Goal: Task Accomplishment & Management: Complete application form

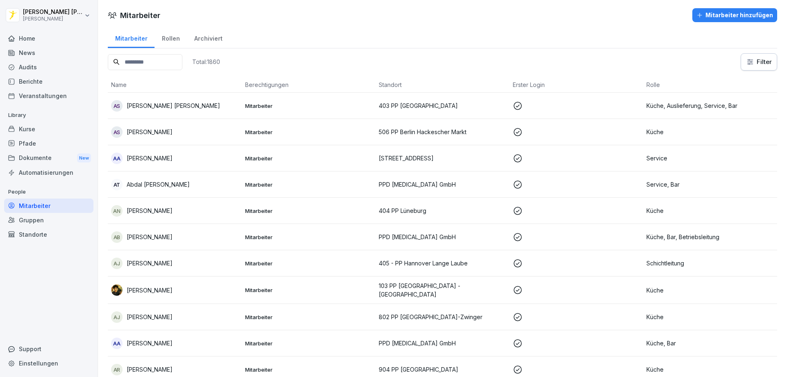
click at [729, 13] on div "Mitarbeiter hinzufügen" at bounding box center [735, 15] width 77 height 9
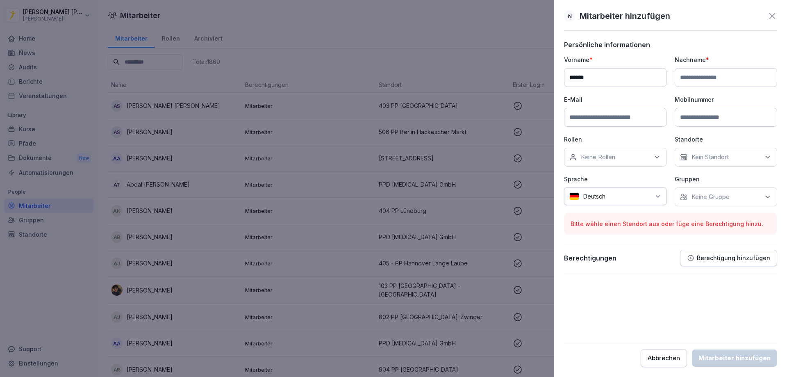
type input "******"
type input "*****"
click at [613, 116] on input at bounding box center [615, 117] width 102 height 19
type input "**********"
click at [604, 151] on div "Keine Rollen" at bounding box center [615, 157] width 102 height 19
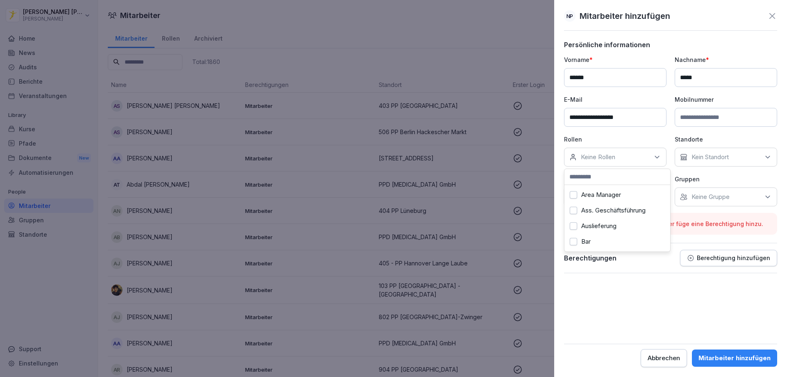
scroll to position [41, 0]
click at [607, 232] on label "Betriebsleitung" at bounding box center [602, 231] width 42 height 7
click at [717, 164] on div "Kein Standort" at bounding box center [726, 157] width 102 height 19
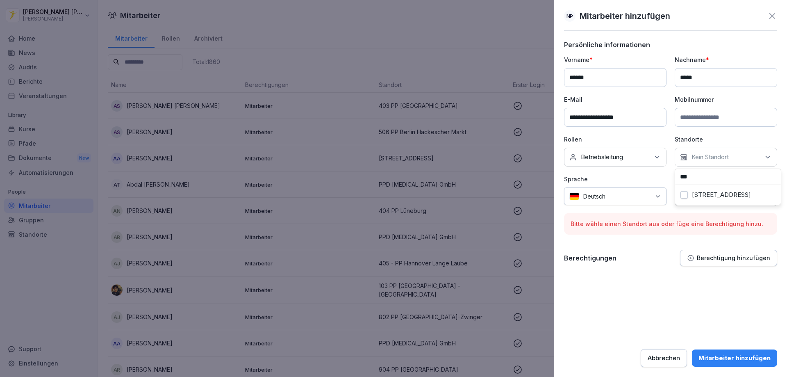
type input "***"
click at [700, 203] on div "501 PP Friedrichstr." at bounding box center [728, 195] width 106 height 20
click at [690, 196] on div "501 PP Friedrichstr." at bounding box center [728, 195] width 102 height 16
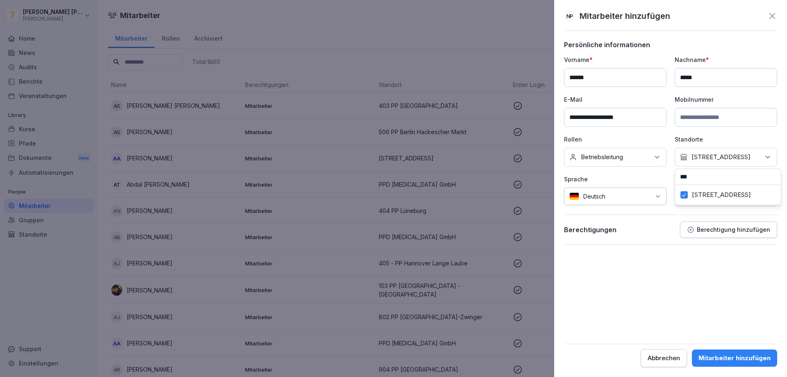
click at [672, 257] on form "**********" at bounding box center [670, 204] width 213 height 326
click at [700, 196] on p "Keine Gruppe" at bounding box center [711, 197] width 38 height 8
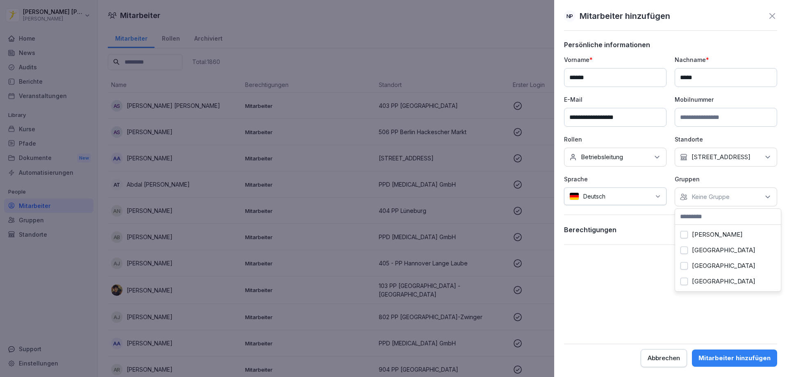
click at [697, 240] on div "[PERSON_NAME]" at bounding box center [728, 235] width 102 height 16
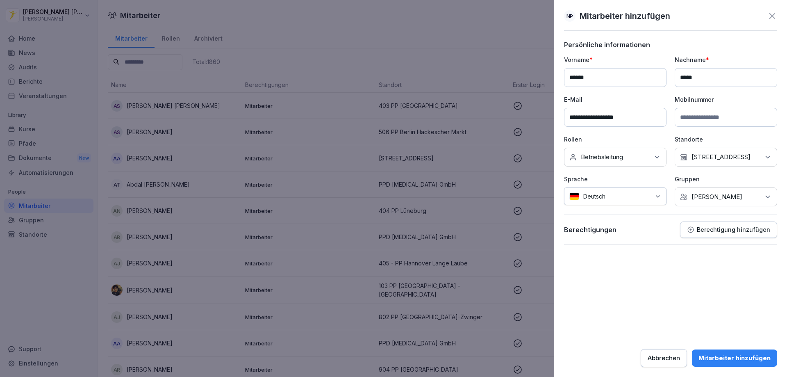
click at [641, 280] on form "**********" at bounding box center [670, 204] width 213 height 326
click at [730, 359] on div "Mitarbeiter hinzufügen" at bounding box center [735, 357] width 72 height 9
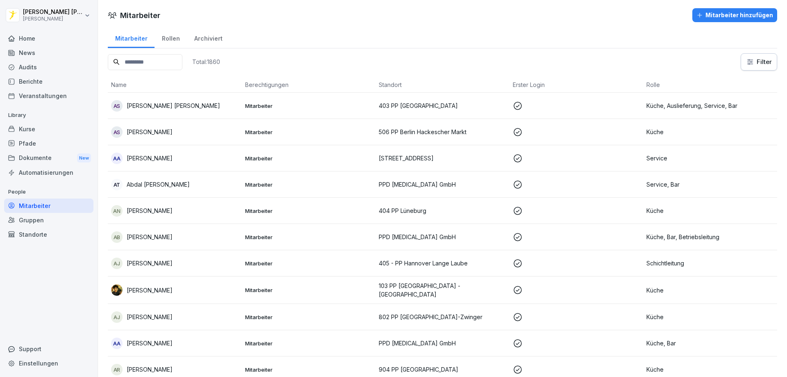
click at [181, 62] on input at bounding box center [145, 62] width 75 height 16
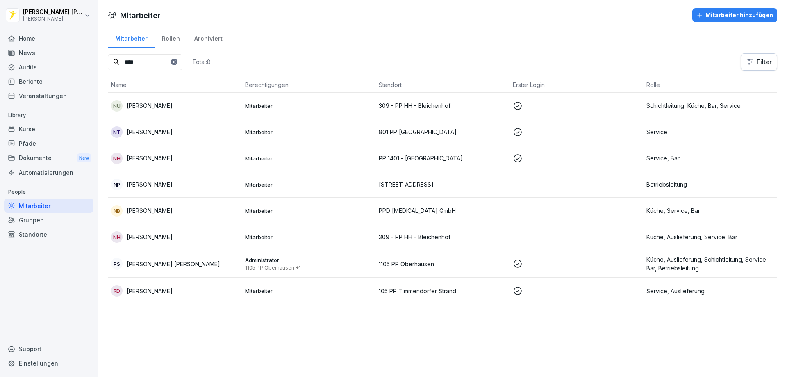
type input "****"
click at [153, 181] on p "[PERSON_NAME]" at bounding box center [150, 184] width 46 height 9
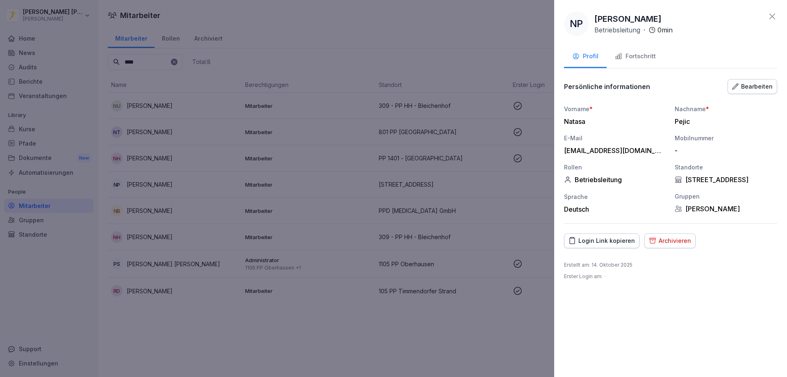
click at [756, 84] on div "Bearbeiten" at bounding box center [752, 86] width 41 height 9
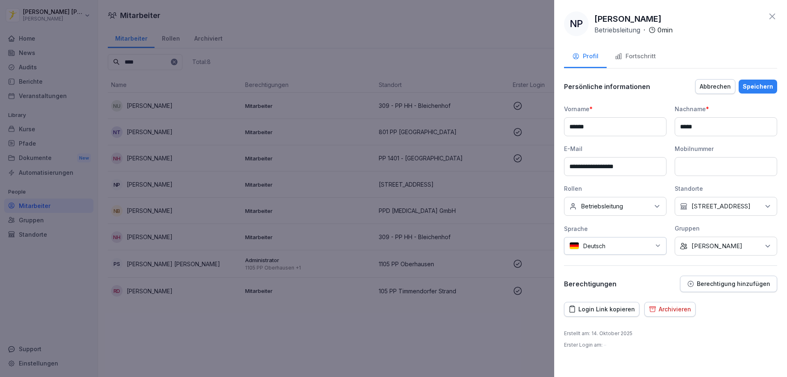
click at [731, 285] on p "Berechtigung hinzufügen" at bounding box center [733, 283] width 73 height 7
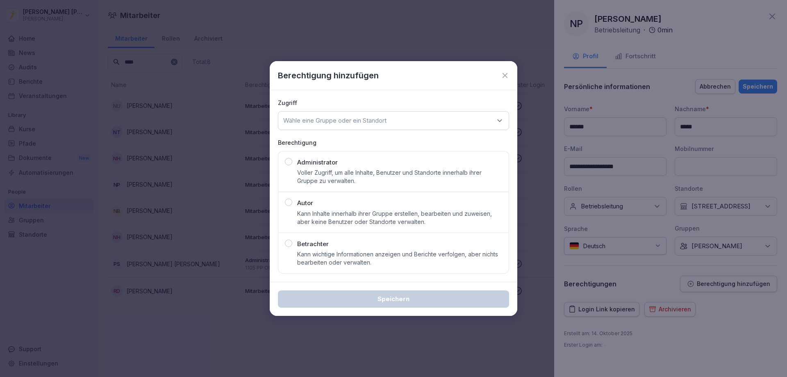
click at [306, 206] on p "Autor" at bounding box center [305, 202] width 16 height 9
click at [351, 122] on p "Wähle eine Gruppe oder ein Standort" at bounding box center [334, 120] width 103 height 8
type input "***"
click at [357, 166] on div "501 PP Friedrichstr." at bounding box center [393, 172] width 226 height 16
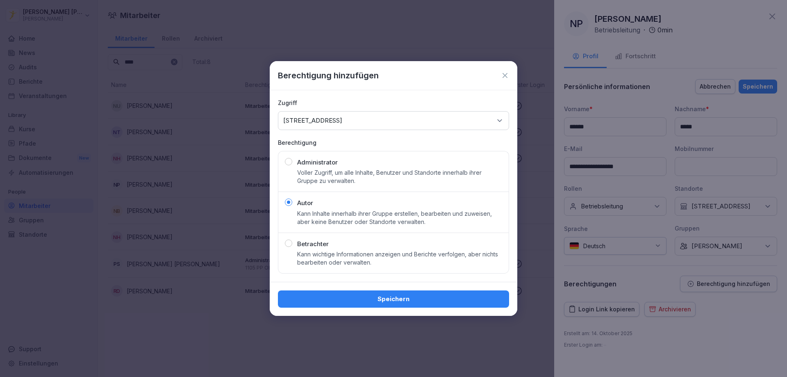
click at [386, 298] on div "Speichern" at bounding box center [394, 298] width 218 height 9
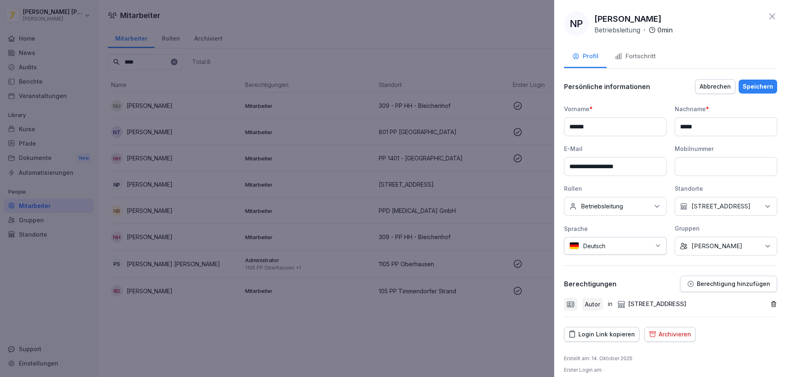
click at [599, 333] on div "Login Link kopieren" at bounding box center [602, 334] width 66 height 9
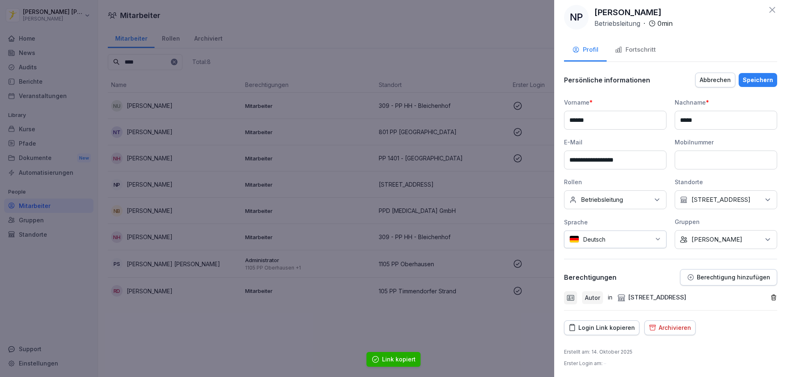
scroll to position [8, 0]
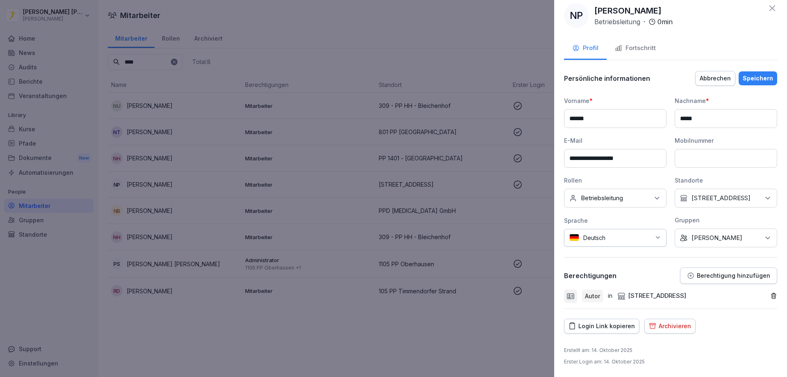
click at [482, 23] on div at bounding box center [393, 188] width 787 height 377
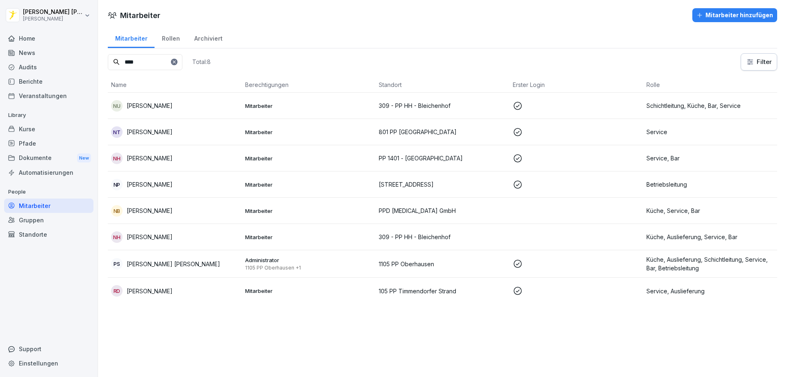
click at [144, 183] on p "[PERSON_NAME]" at bounding box center [150, 184] width 46 height 9
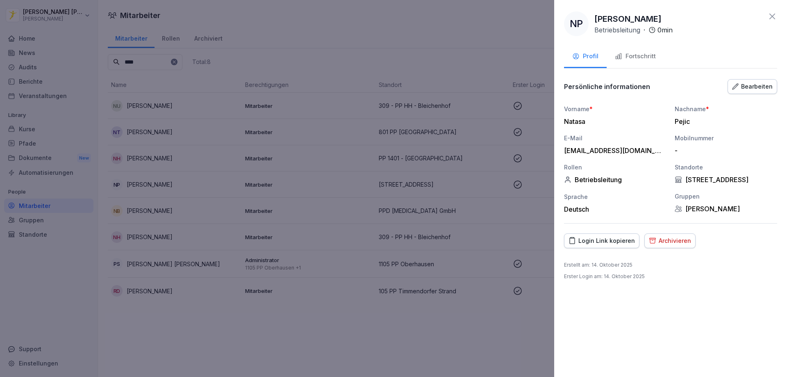
click at [45, 136] on div at bounding box center [393, 188] width 787 height 377
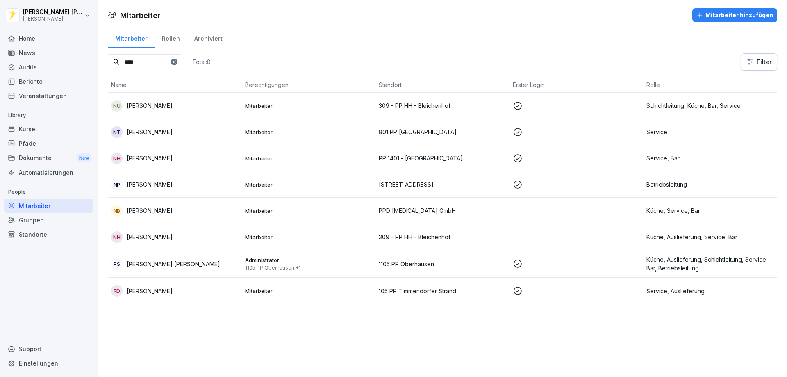
click at [32, 130] on div "Kurse" at bounding box center [48, 129] width 89 height 14
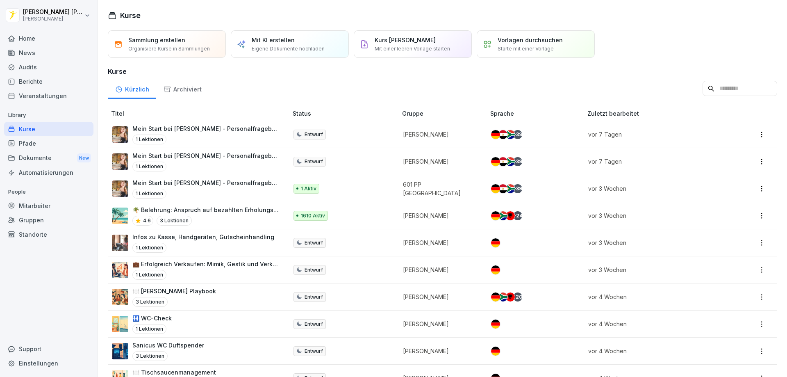
click at [249, 214] on div "🌴 Belehrung: Anspruch auf bezahlten Erholungsurlaub und Fristen 4.6 3 Lektionen" at bounding box center [205, 215] width 147 height 20
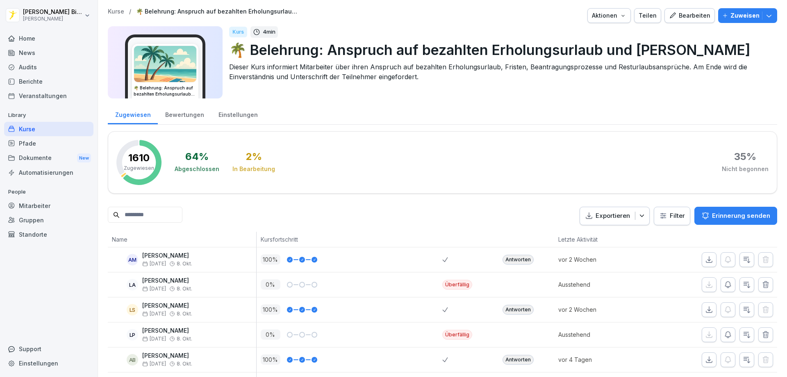
click at [731, 16] on p "Zuweisen" at bounding box center [745, 15] width 29 height 9
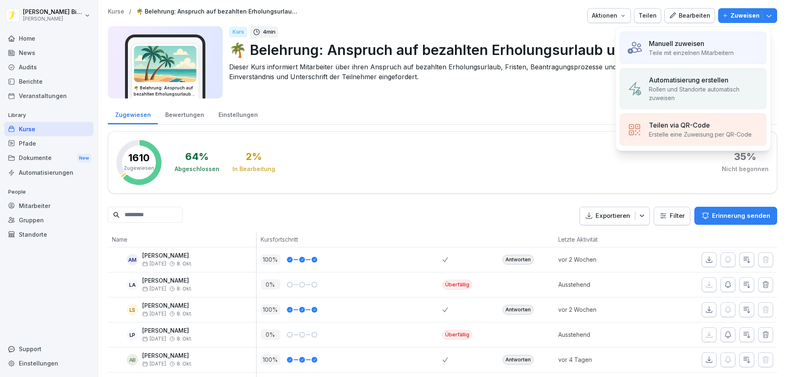
click at [662, 47] on p "Manuell zuweisen" at bounding box center [676, 44] width 55 height 10
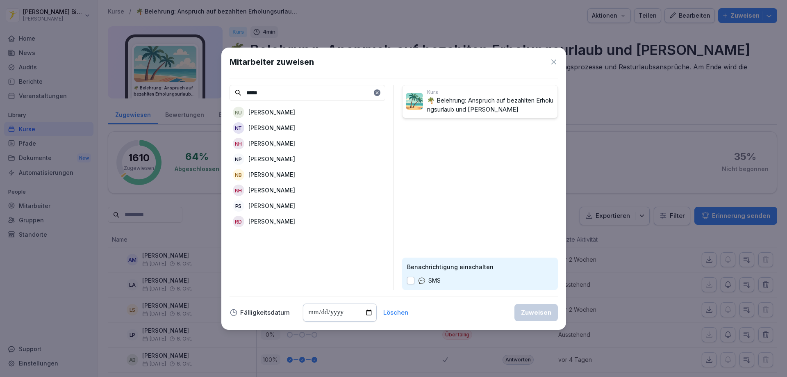
type input "*****"
click at [274, 159] on div "***** NU Natalia Usowicz NT Natalie Trinh NH Nataly Heim NP Natasa Pejic NB Nat…" at bounding box center [308, 187] width 156 height 205
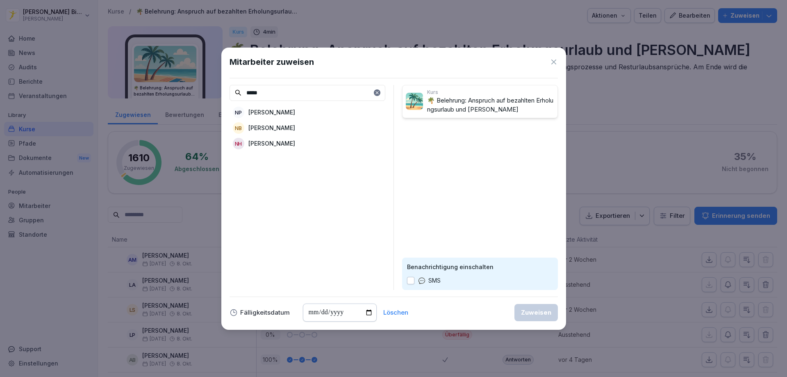
click at [361, 310] on input "date" at bounding box center [340, 312] width 74 height 18
click at [367, 310] on input "date" at bounding box center [340, 312] width 74 height 18
type input "**********"
click at [271, 113] on p "[PERSON_NAME]" at bounding box center [271, 112] width 47 height 9
click at [542, 312] on div "Zuweisen" at bounding box center [536, 312] width 30 height 9
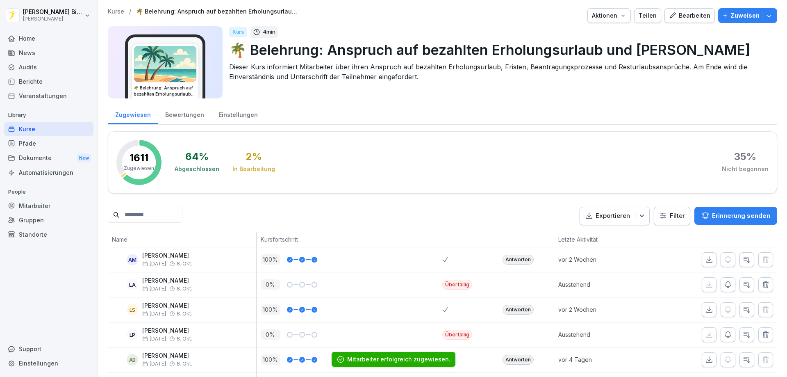
click at [26, 129] on div "Kurse" at bounding box center [48, 129] width 89 height 14
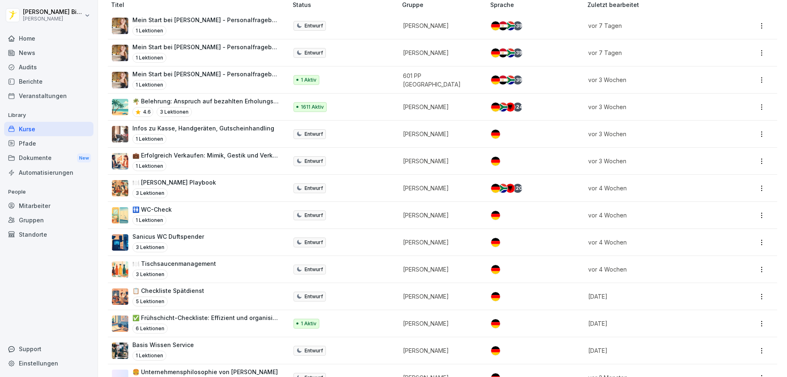
scroll to position [123, 0]
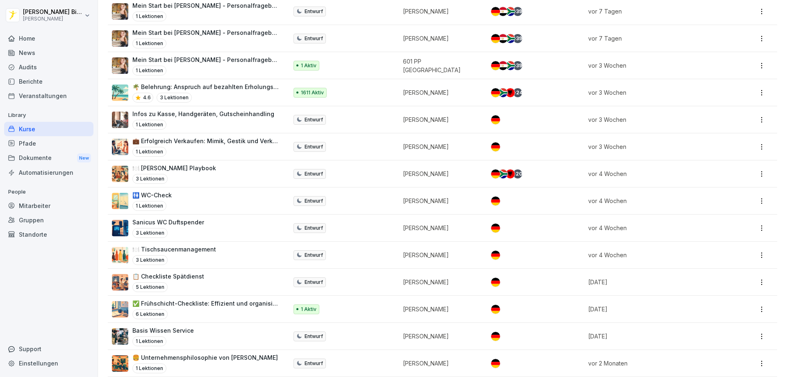
click at [182, 170] on p "🍽️ Peters Playbook" at bounding box center [174, 168] width 84 height 9
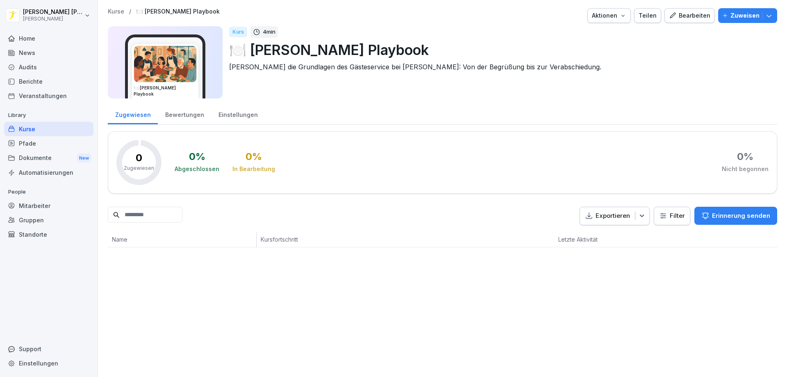
click at [734, 14] on p "Zuweisen" at bounding box center [745, 15] width 29 height 9
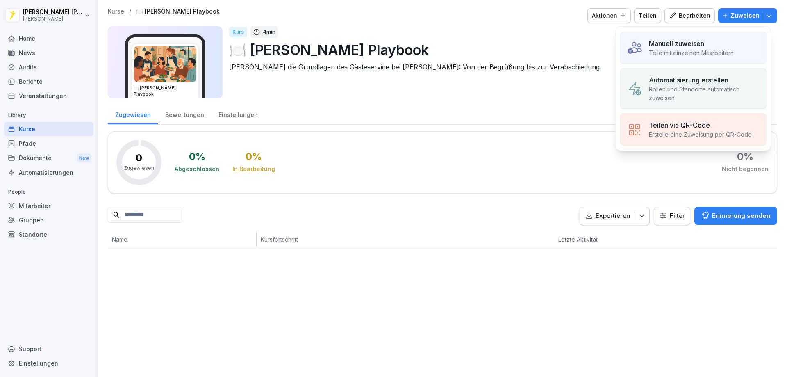
click at [676, 50] on p "Teile mit einzelnen Mitarbeitern" at bounding box center [691, 52] width 85 height 9
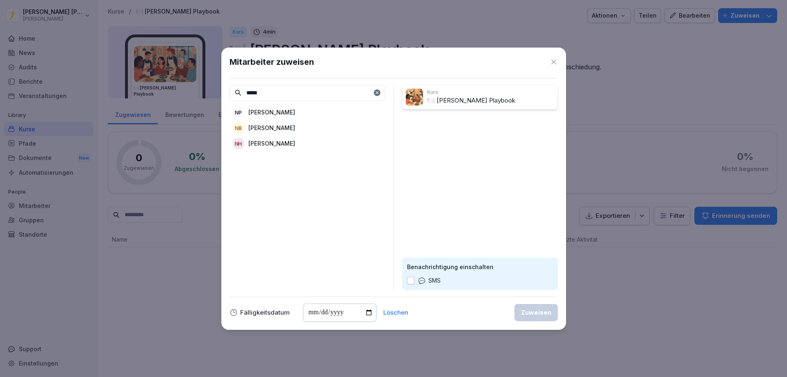
type input "*****"
click at [271, 111] on p "[PERSON_NAME]" at bounding box center [271, 112] width 47 height 9
click at [537, 315] on div "Zuweisen" at bounding box center [536, 312] width 30 height 9
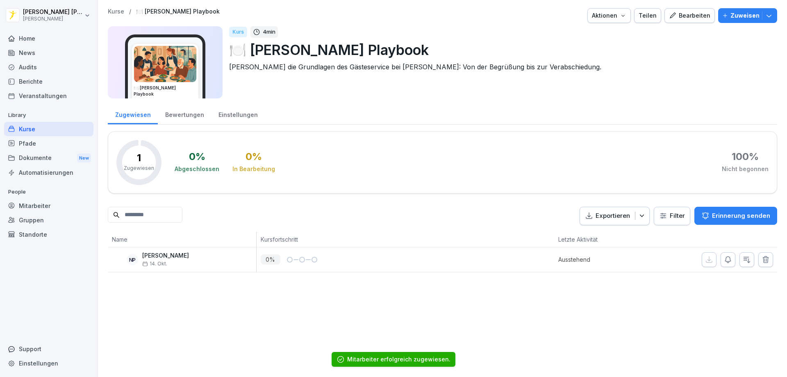
click at [39, 128] on div "Kurse" at bounding box center [48, 129] width 89 height 14
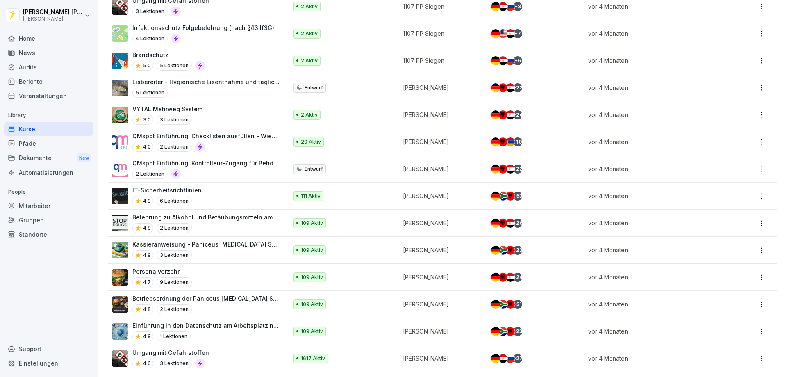
scroll to position [738, 0]
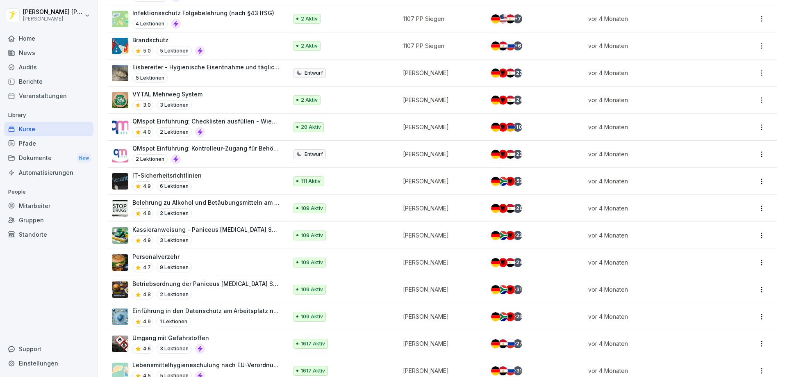
click at [209, 102] on div "VYTAL Mehrweg System 3.0 3 Lektionen" at bounding box center [196, 100] width 168 height 20
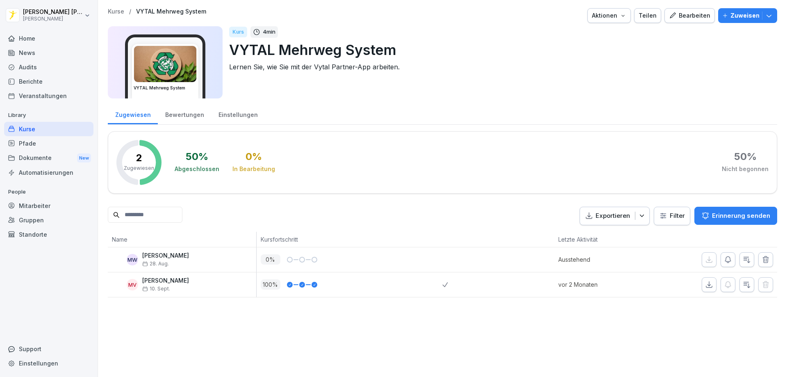
click at [726, 15] on div "Zuweisen" at bounding box center [747, 15] width 51 height 9
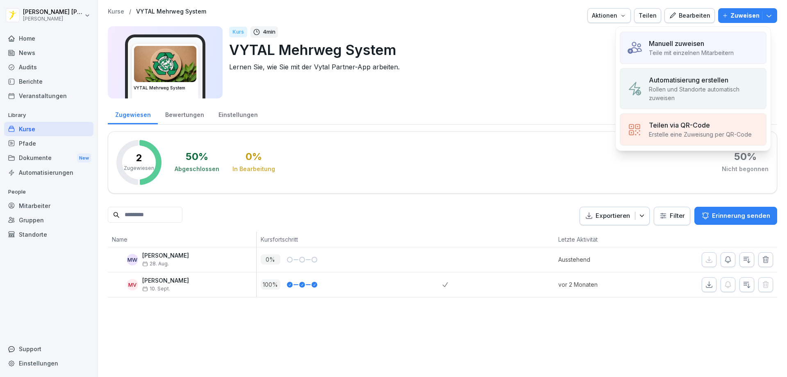
click at [672, 52] on p "Teile mit einzelnen Mitarbeitern" at bounding box center [691, 52] width 85 height 9
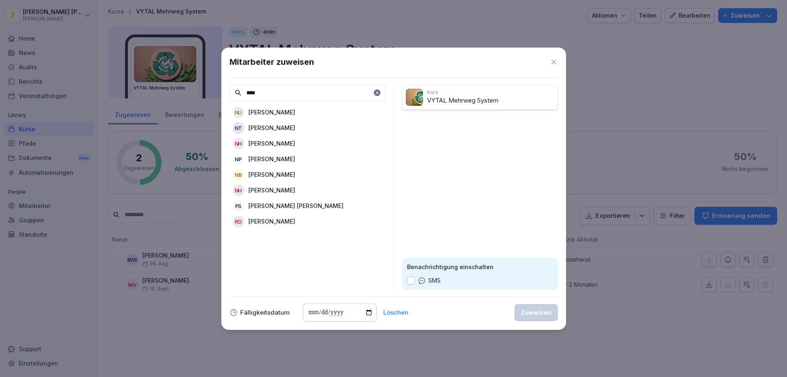
type input "****"
click at [275, 160] on p "[PERSON_NAME]" at bounding box center [271, 159] width 47 height 9
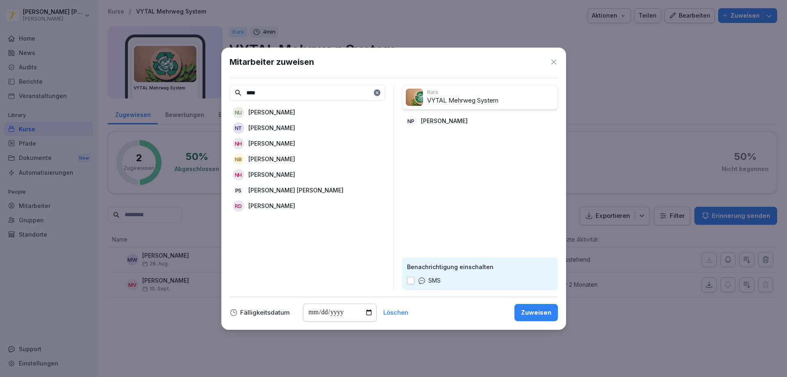
click at [540, 312] on div "Zuweisen" at bounding box center [536, 312] width 30 height 9
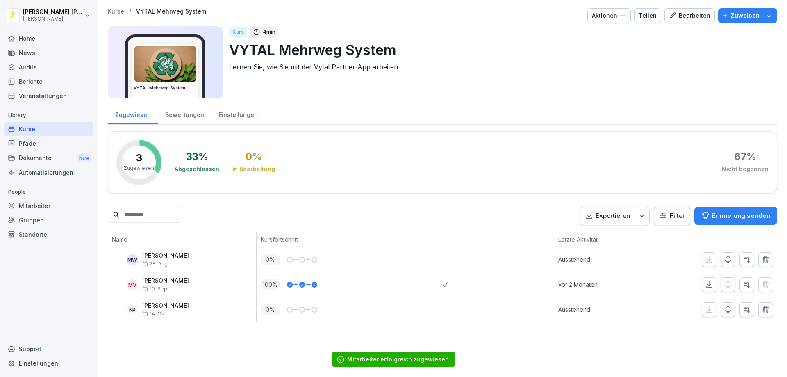
click at [23, 128] on div "Kurse" at bounding box center [48, 129] width 89 height 14
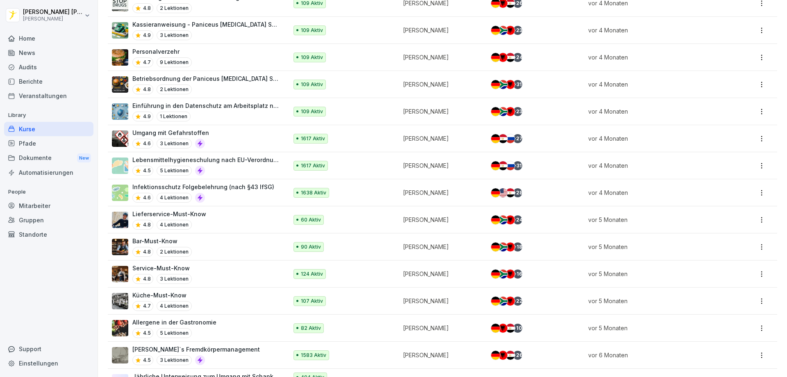
scroll to position [984, 0]
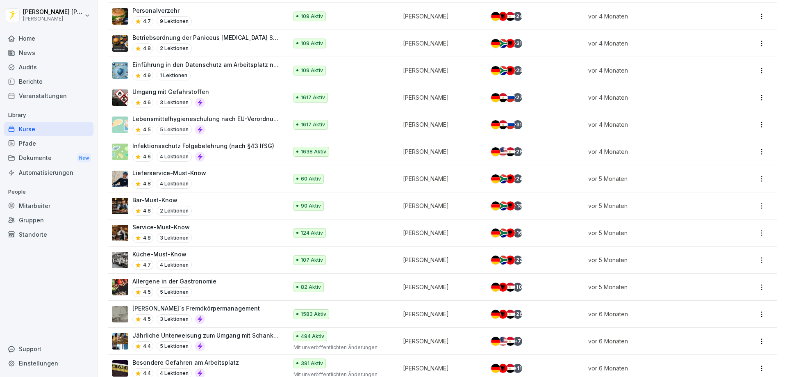
click at [193, 202] on div "Bar-Must-Know 4.8 2 Lektionen" at bounding box center [196, 206] width 168 height 20
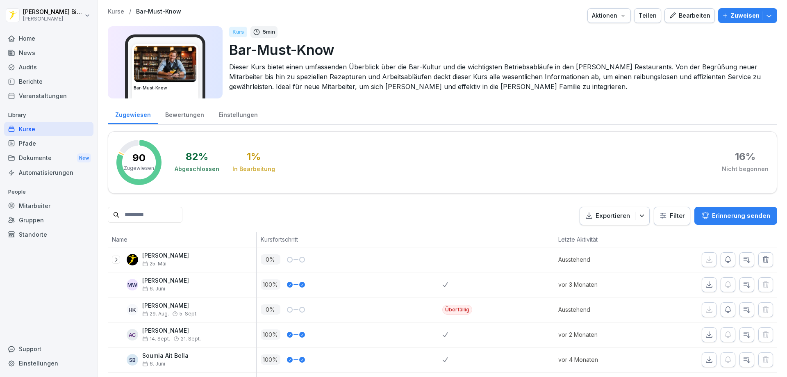
click at [737, 17] on p "Zuweisen" at bounding box center [745, 15] width 29 height 9
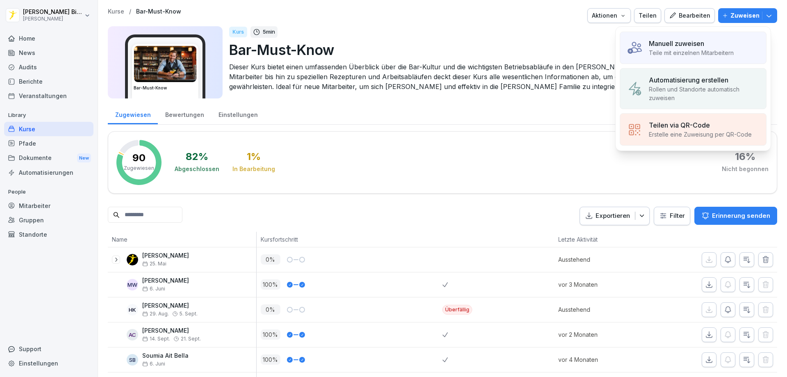
click at [665, 50] on p "Teile mit einzelnen Mitarbeitern" at bounding box center [691, 52] width 85 height 9
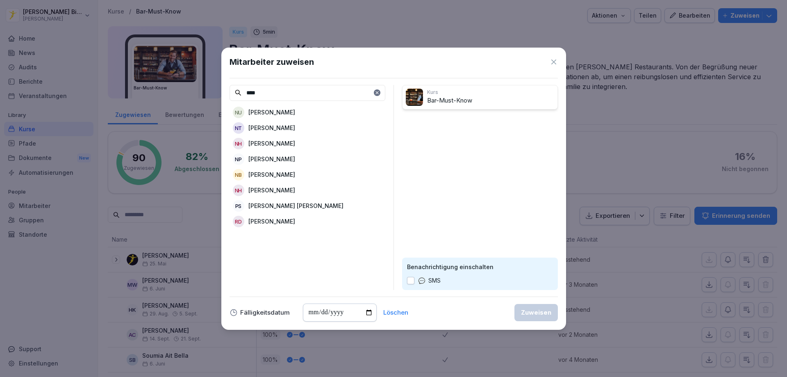
type input "****"
click at [271, 155] on p "[PERSON_NAME]" at bounding box center [271, 159] width 47 height 9
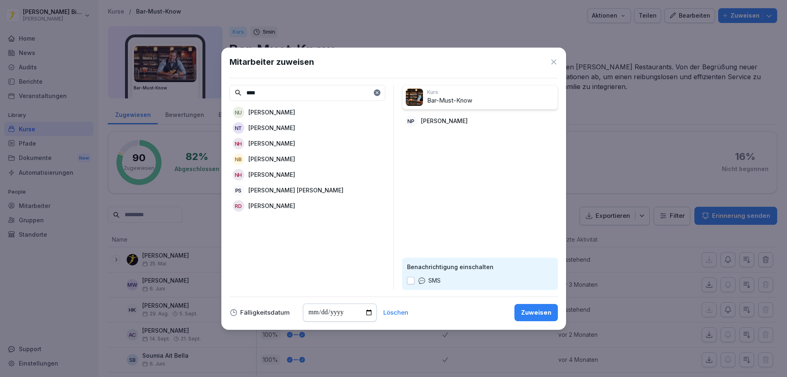
click at [542, 313] on div "Zuweisen" at bounding box center [536, 312] width 30 height 9
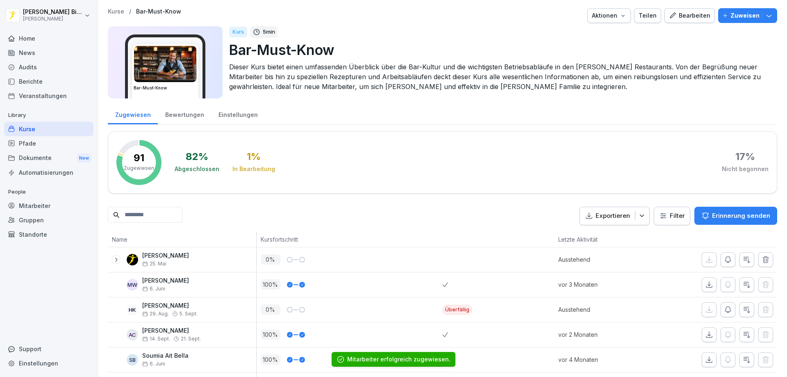
click at [40, 129] on div "Kurse" at bounding box center [48, 129] width 89 height 14
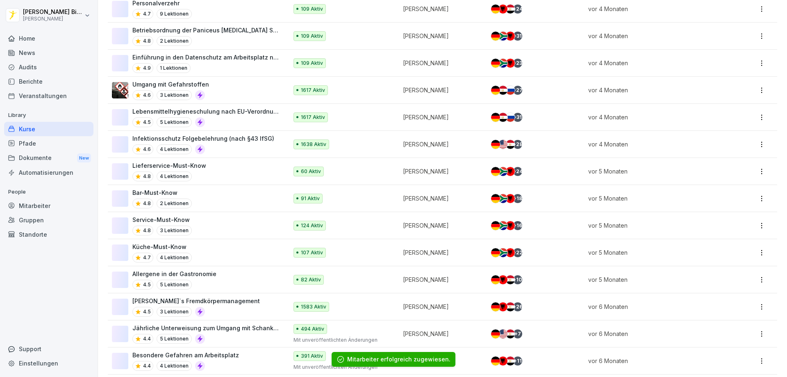
scroll to position [1055, 0]
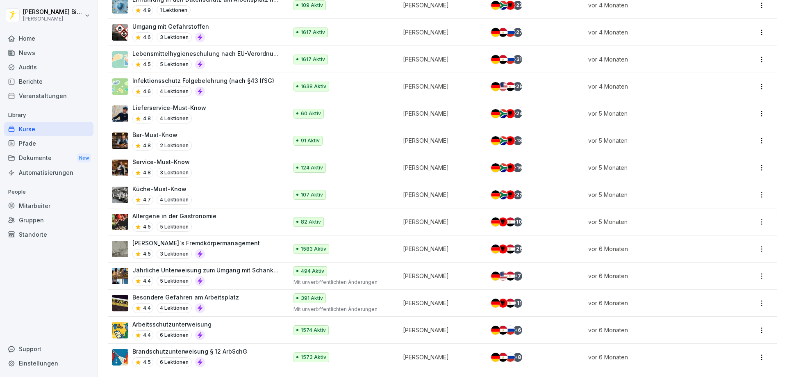
click at [169, 184] on p "Küche-Must-Know" at bounding box center [161, 188] width 59 height 9
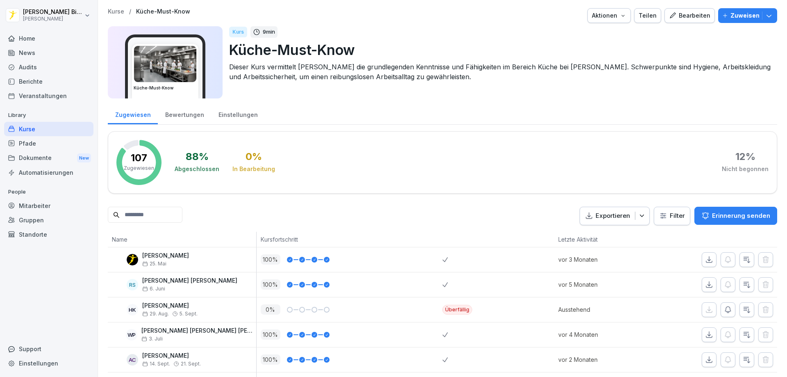
click at [738, 14] on p "Zuweisen" at bounding box center [745, 15] width 29 height 9
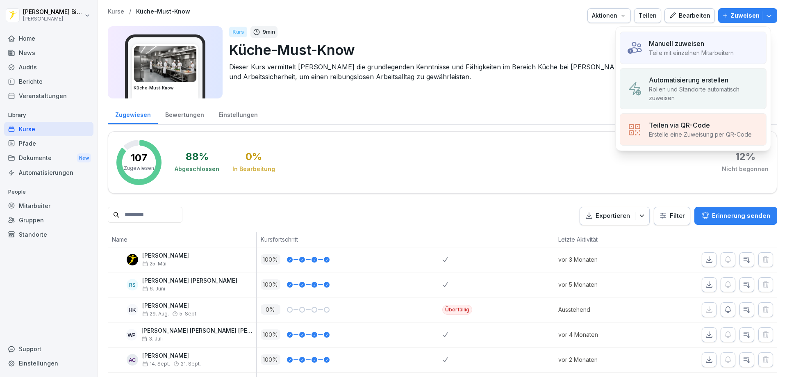
click at [675, 50] on p "Teile mit einzelnen Mitarbeitern" at bounding box center [691, 52] width 85 height 9
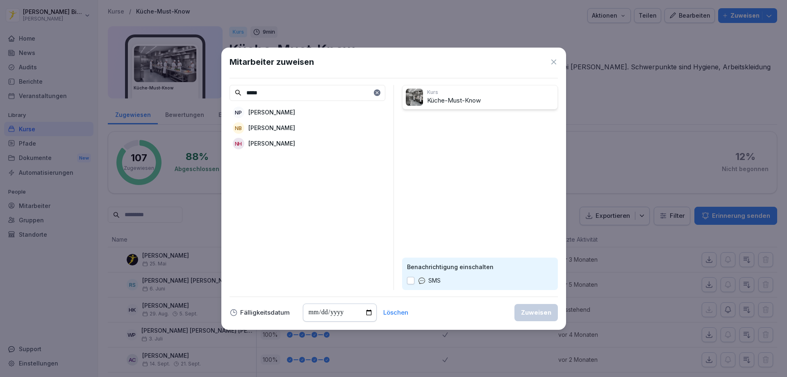
type input "*****"
click at [272, 113] on p "[PERSON_NAME]" at bounding box center [271, 112] width 47 height 9
click at [535, 315] on div "Zuweisen" at bounding box center [536, 312] width 30 height 9
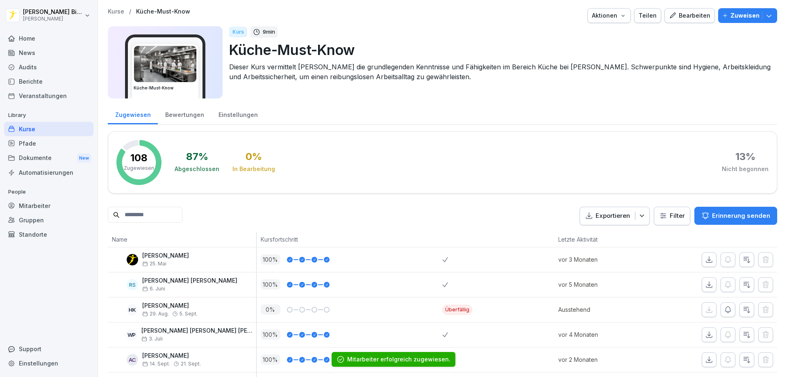
click at [43, 126] on div "Kurse" at bounding box center [48, 129] width 89 height 14
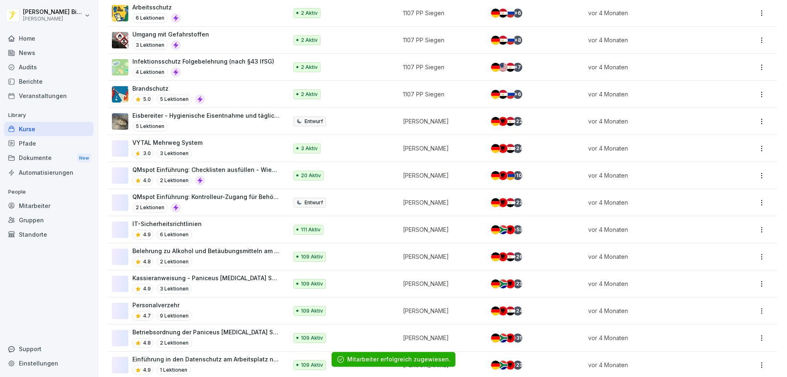
scroll to position [1055, 0]
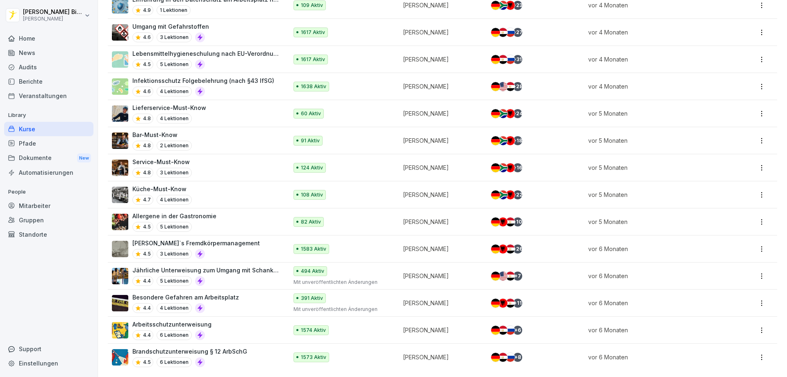
click at [187, 157] on p "Service-Must-Know" at bounding box center [161, 161] width 59 height 9
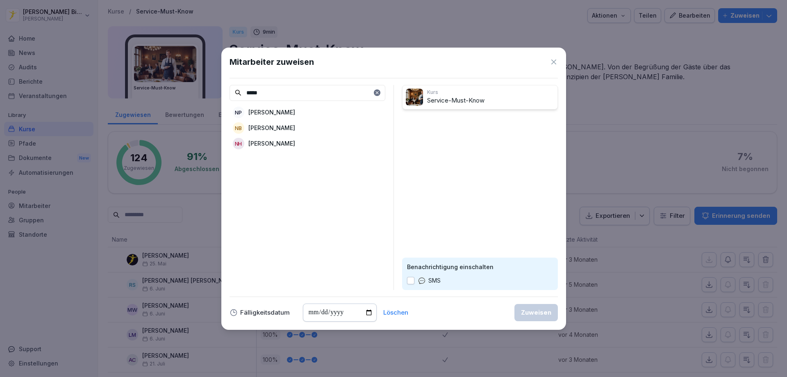
type input "*****"
click at [283, 111] on div "NP [PERSON_NAME]" at bounding box center [308, 112] width 156 height 15
click at [540, 310] on div "Zuweisen" at bounding box center [536, 312] width 30 height 9
